Goal: Task Accomplishment & Management: Manage account settings

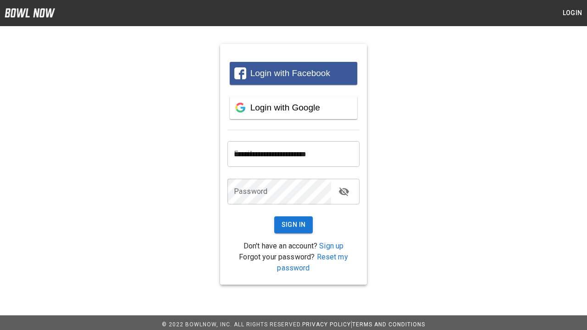
type input "**********"
click at [294, 225] on button "Sign In" at bounding box center [293, 224] width 39 height 17
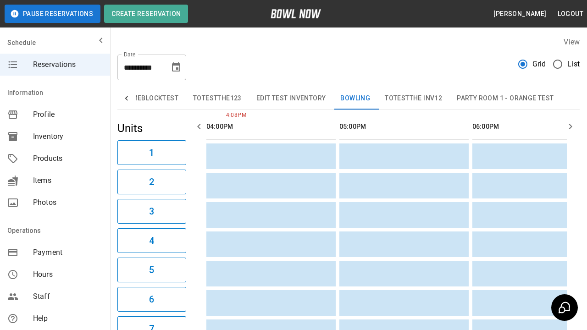
type input "**********"
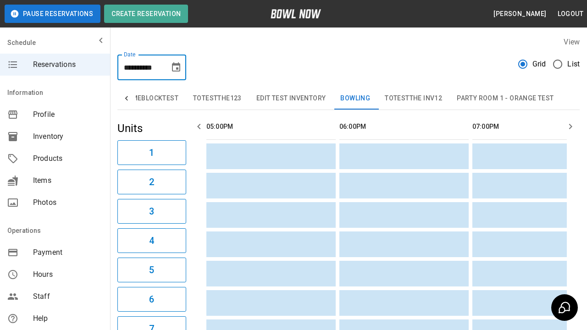
scroll to position [0, 798]
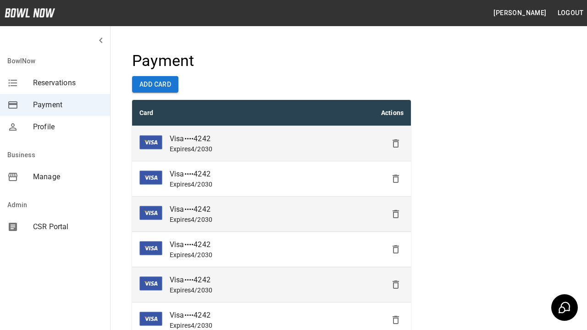
click at [396, 144] on icon "Delete" at bounding box center [395, 143] width 11 height 11
click at [396, 179] on icon "Delete" at bounding box center [395, 178] width 11 height 11
click at [396, 184] on icon "Delete" at bounding box center [395, 178] width 11 height 11
click at [396, 249] on icon "Delete" at bounding box center [395, 249] width 11 height 11
click at [396, 255] on icon "Delete" at bounding box center [395, 249] width 11 height 11
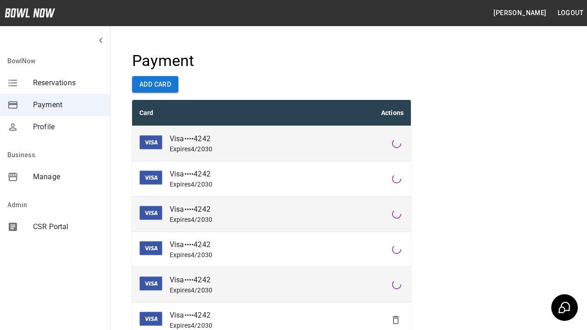
click at [396, 320] on icon "Delete" at bounding box center [395, 320] width 11 height 11
click at [396, 315] on icon "Delete" at bounding box center [395, 320] width 11 height 11
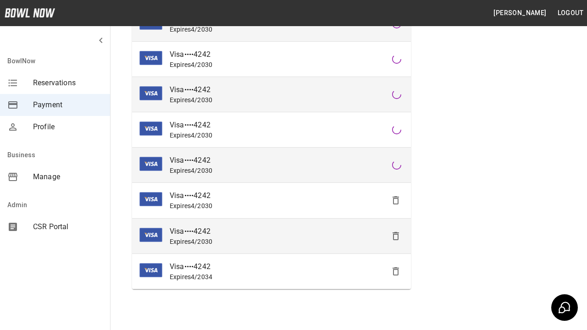
click at [396, 200] on icon "Delete" at bounding box center [395, 200] width 11 height 11
click at [396, 206] on icon "Delete" at bounding box center [395, 200] width 11 height 11
